Goal: Task Accomplishment & Management: Manage account settings

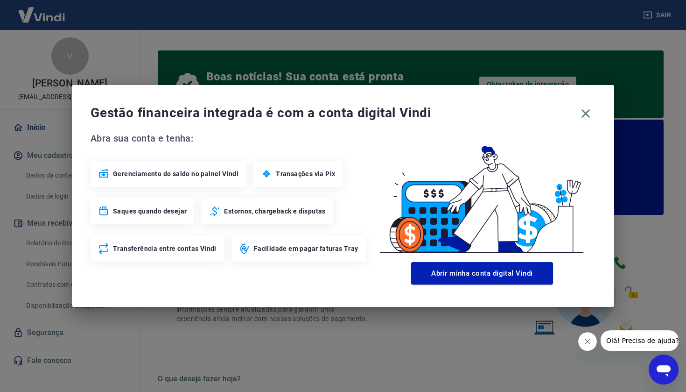
click at [596, 116] on div "Gestão financeira integrada é com a conta digital Vindi Abra sua conta e tenha:…" at bounding box center [343, 196] width 542 height 222
click at [587, 113] on icon "button" at bounding box center [585, 113] width 15 height 15
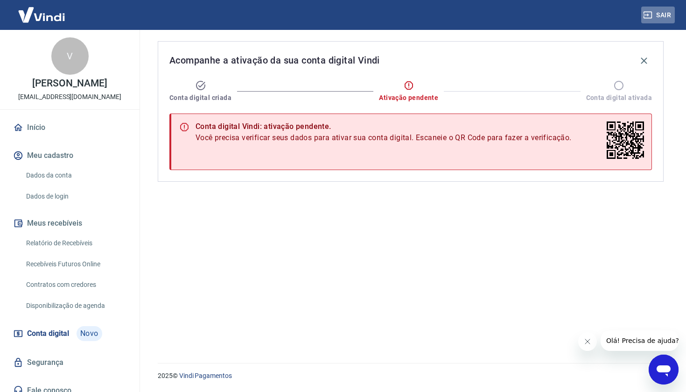
click at [660, 14] on button "Sair" at bounding box center [658, 15] width 34 height 17
